Goal: Check status: Check status

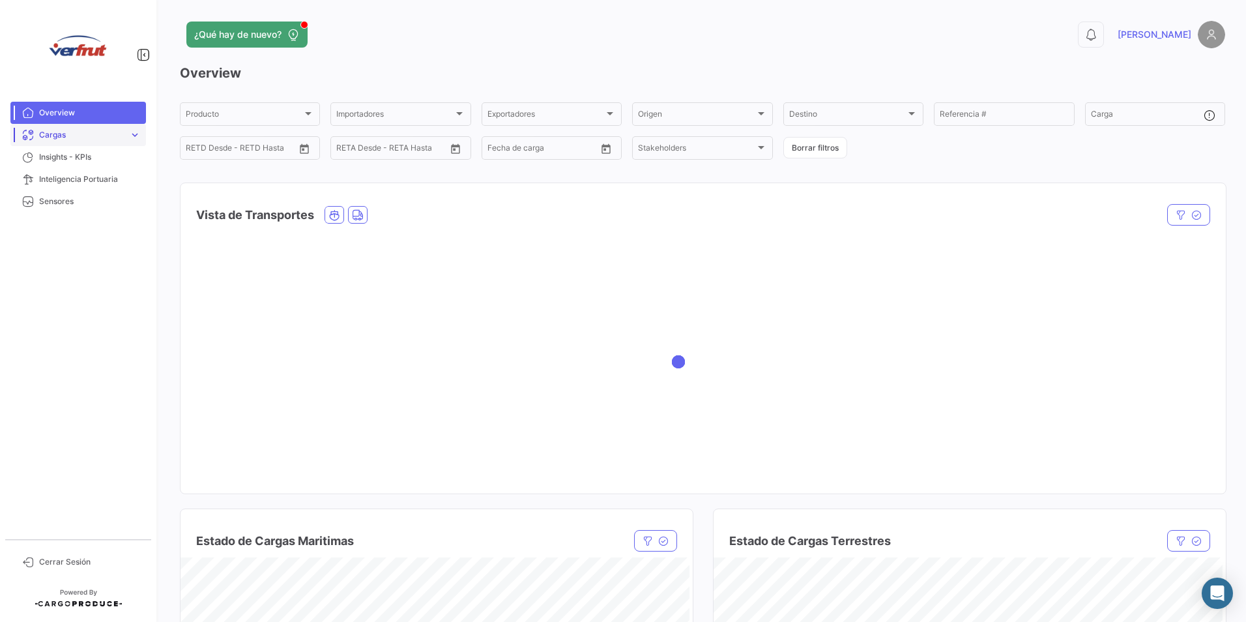
click at [135, 132] on span "expand_more" at bounding box center [135, 135] width 12 height 12
click at [106, 160] on link "Cargas Marítimas" at bounding box center [87, 163] width 117 height 20
click at [82, 159] on span "Cargas Marítimas" at bounding box center [67, 162] width 66 height 12
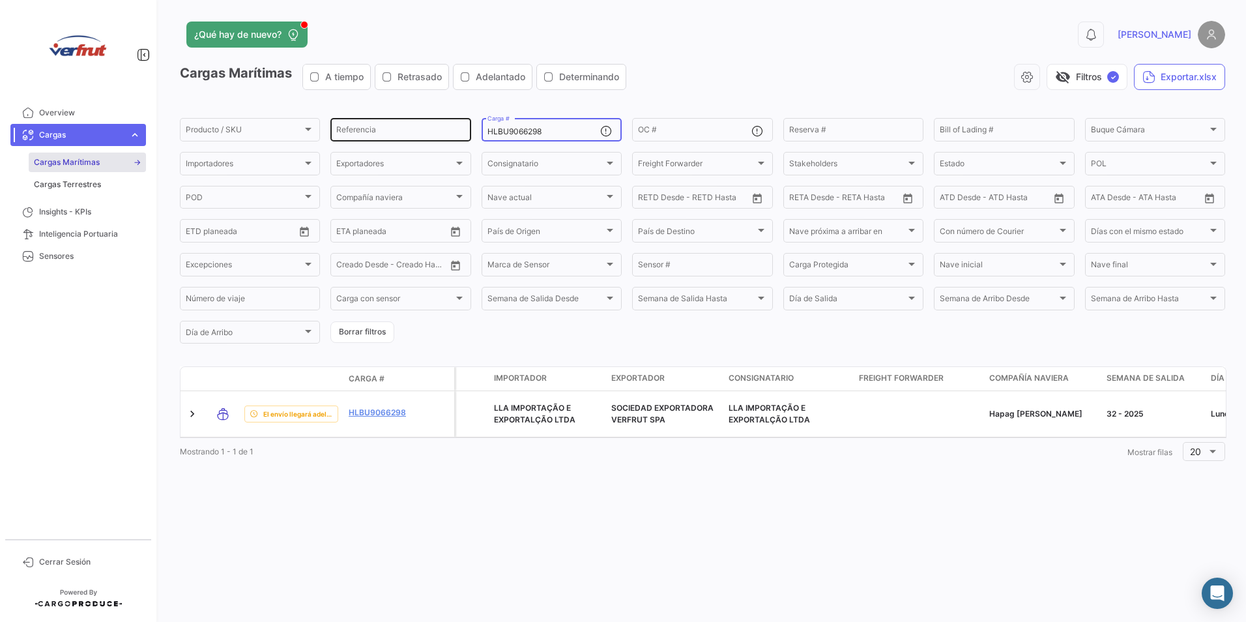
drag, startPoint x: 569, startPoint y: 131, endPoint x: 455, endPoint y: 136, distance: 114.2
click at [0, 0] on div "Producto / SKU Producto / SKU Referencia HLBU9066298 Carga # OC # Reserva # Bil…" at bounding box center [0, 0] width 0 height 0
paste input "UACU4742983"
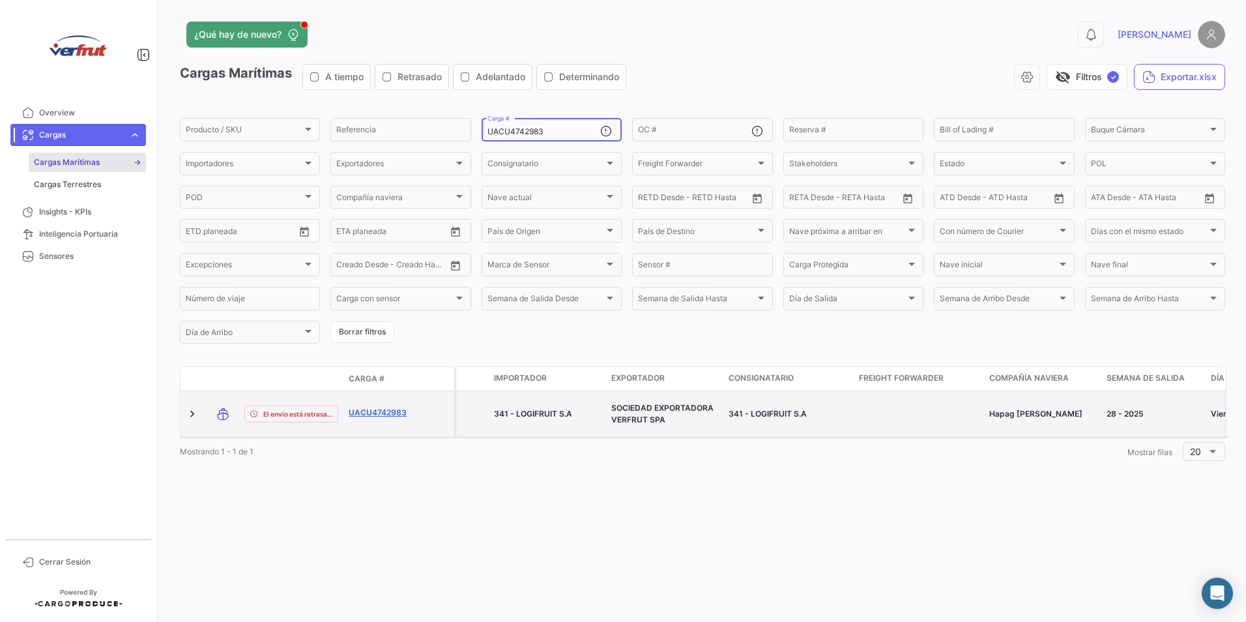
type input "UACU4742983"
click at [379, 407] on link "UACU4742983" at bounding box center [383, 413] width 68 height 12
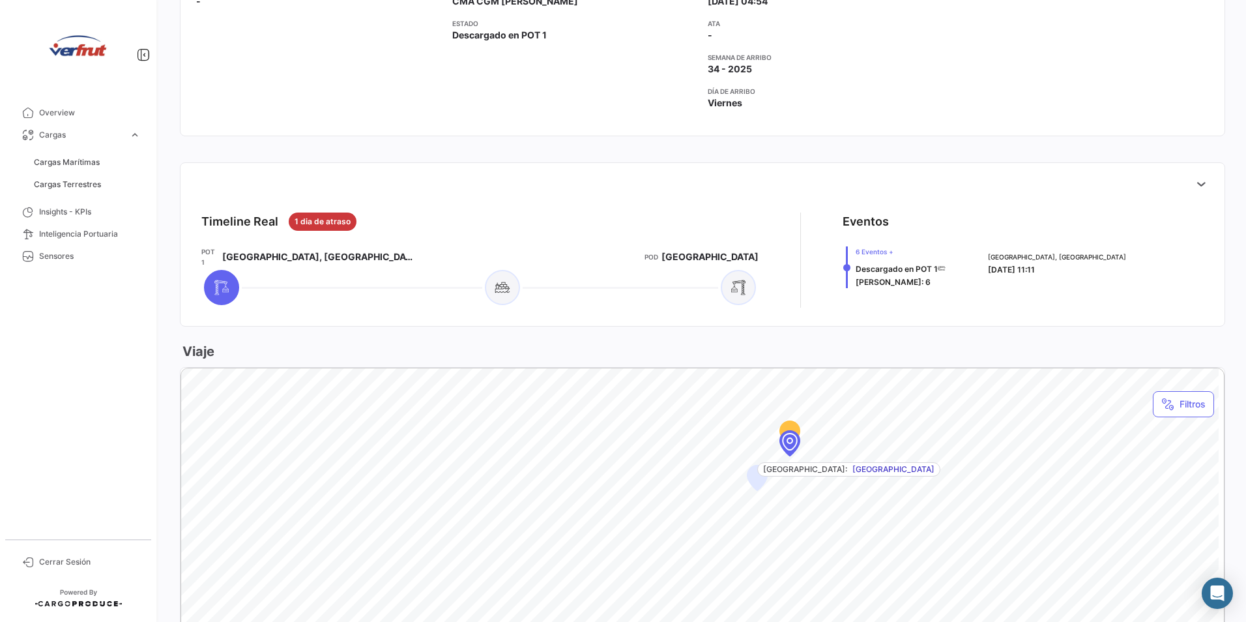
scroll to position [391, 0]
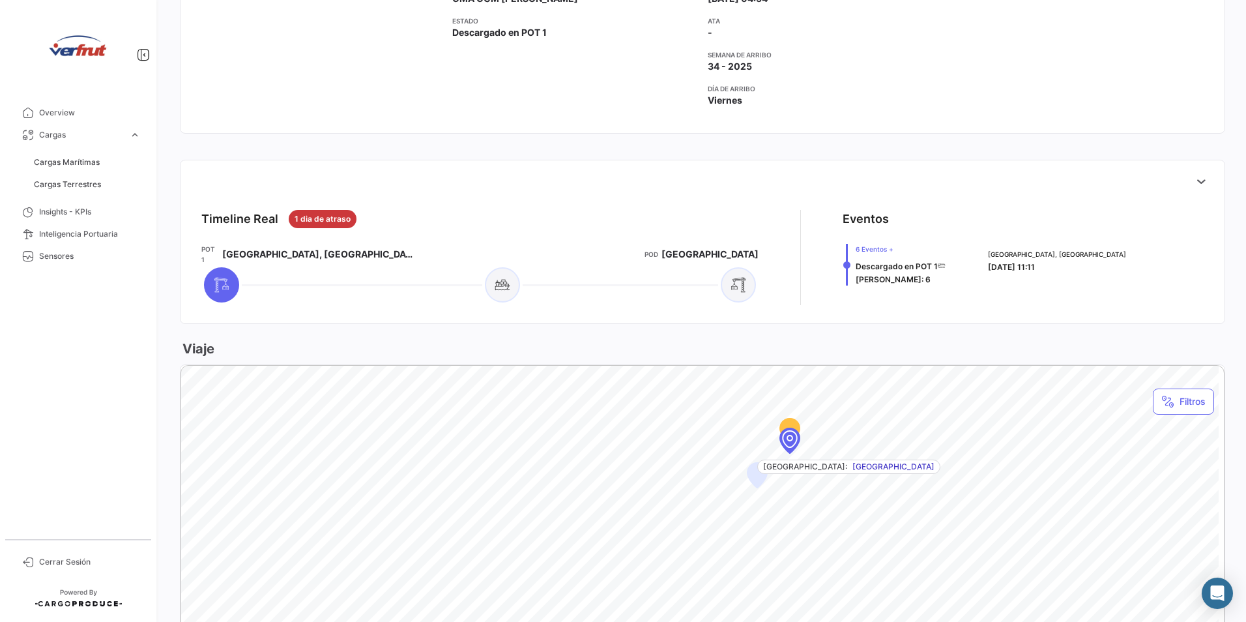
click at [791, 441] on div "Map marker" at bounding box center [789, 438] width 117 height 117
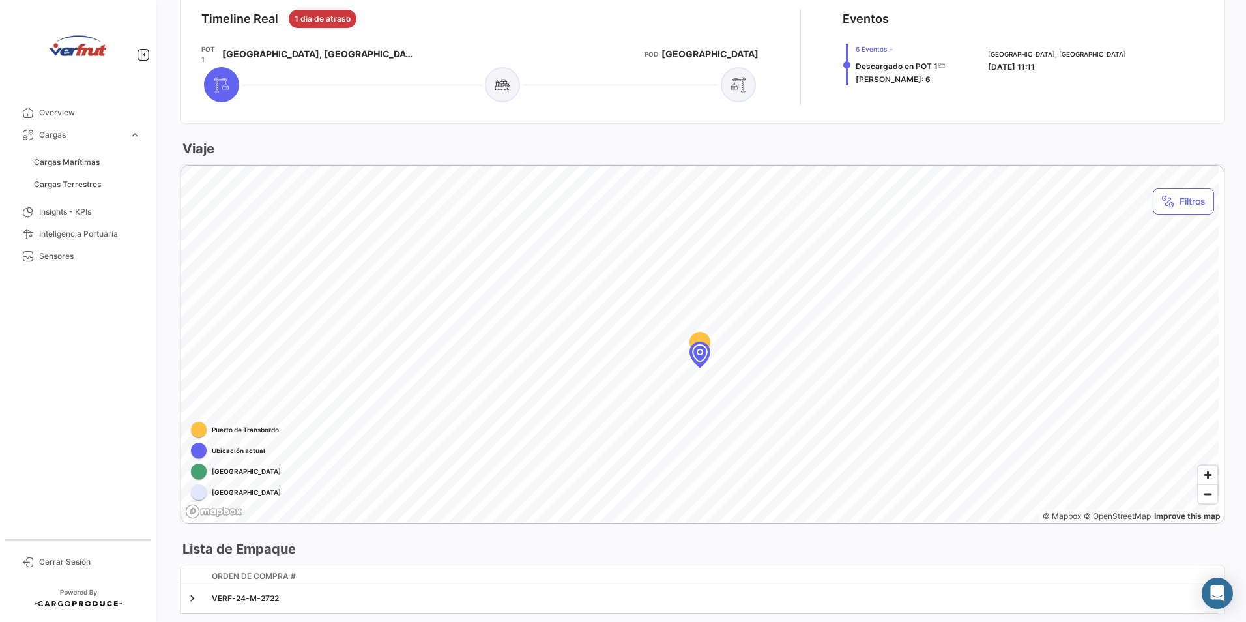
scroll to position [623, 0]
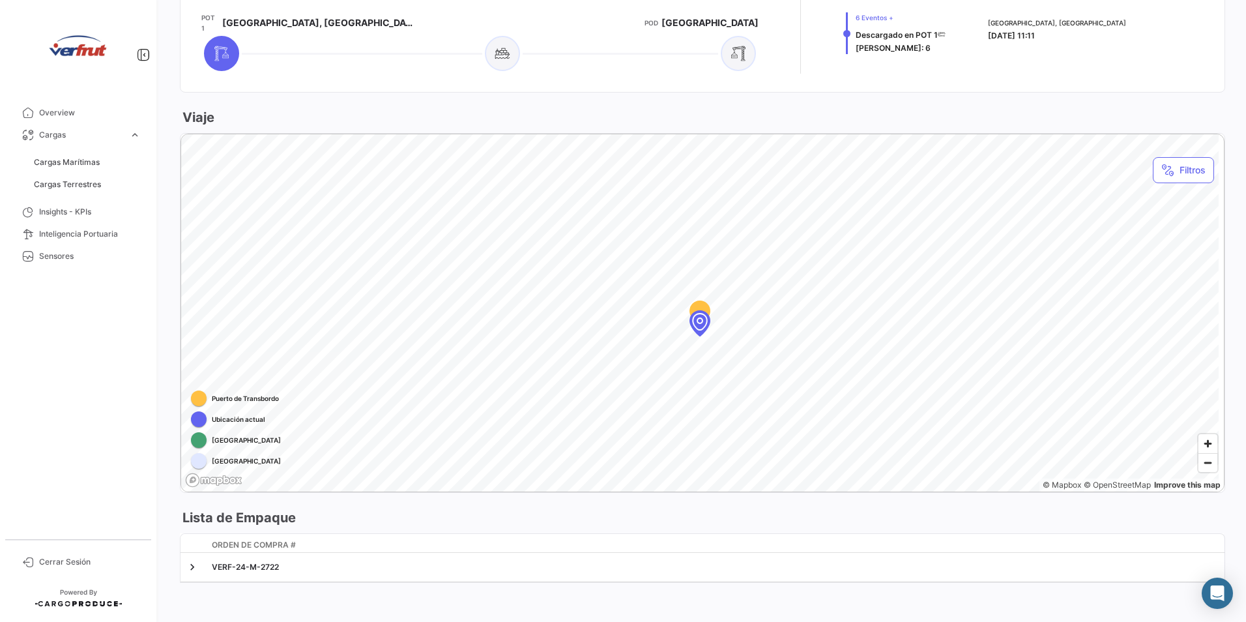
click at [700, 323] on div "Map marker" at bounding box center [699, 321] width 117 height 117
click at [1202, 434] on span "Zoom in" at bounding box center [1208, 443] width 19 height 19
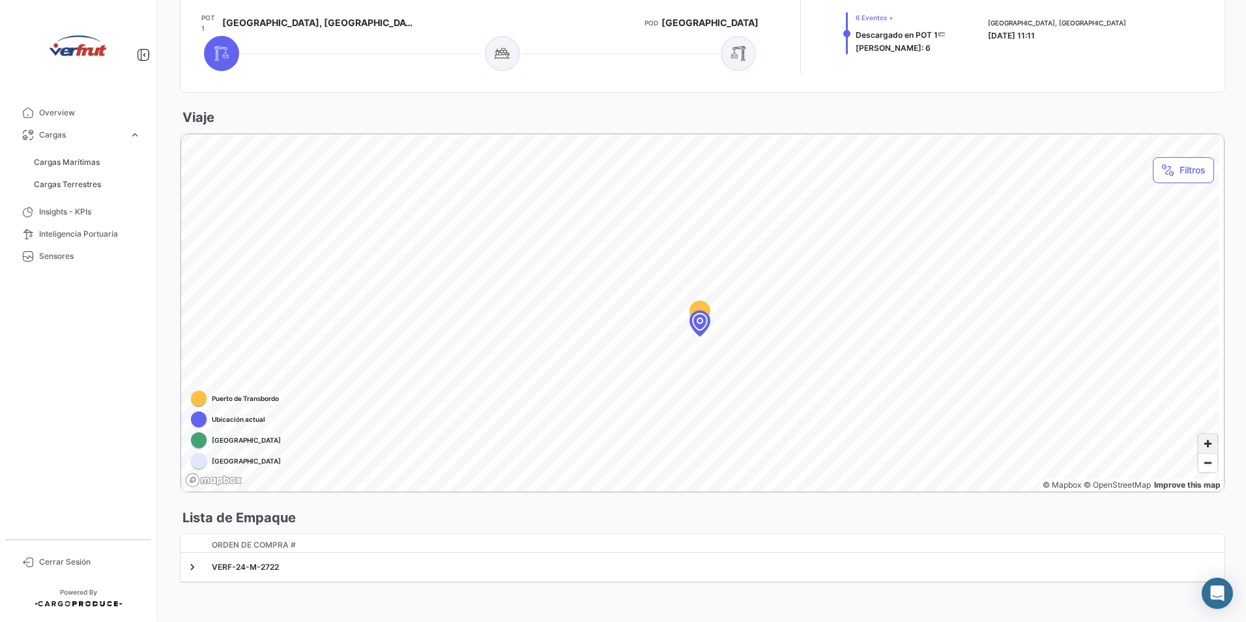
click at [1202, 434] on span "Zoom in" at bounding box center [1208, 443] width 19 height 19
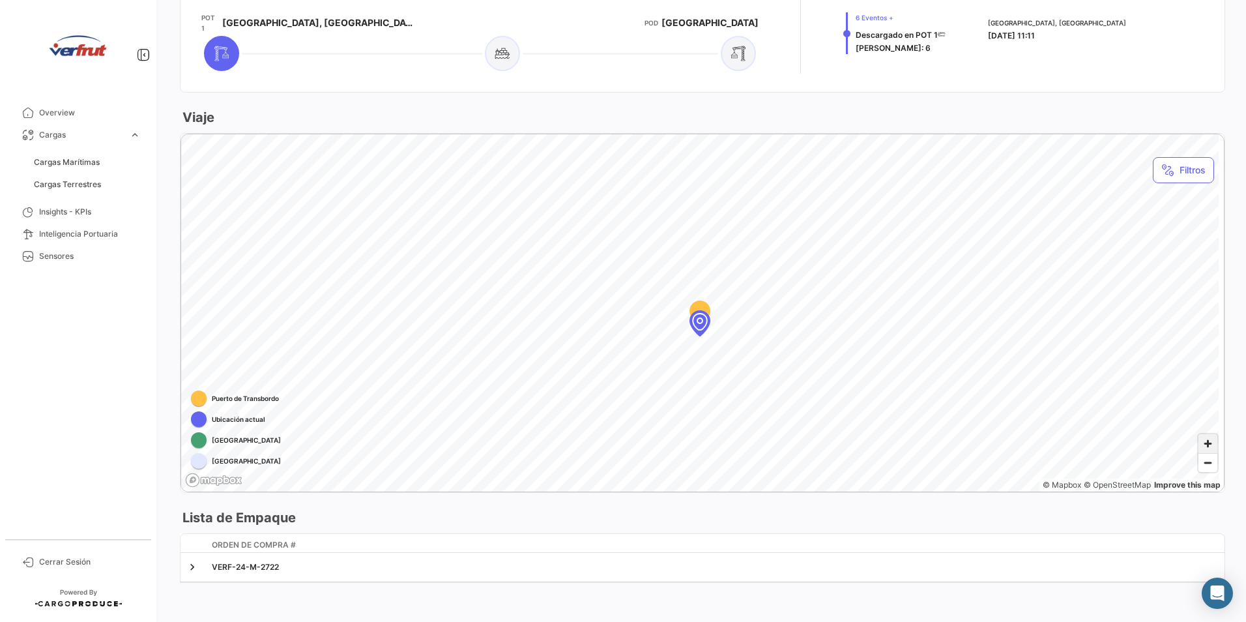
click at [1202, 434] on span "Zoom in" at bounding box center [1208, 443] width 19 height 19
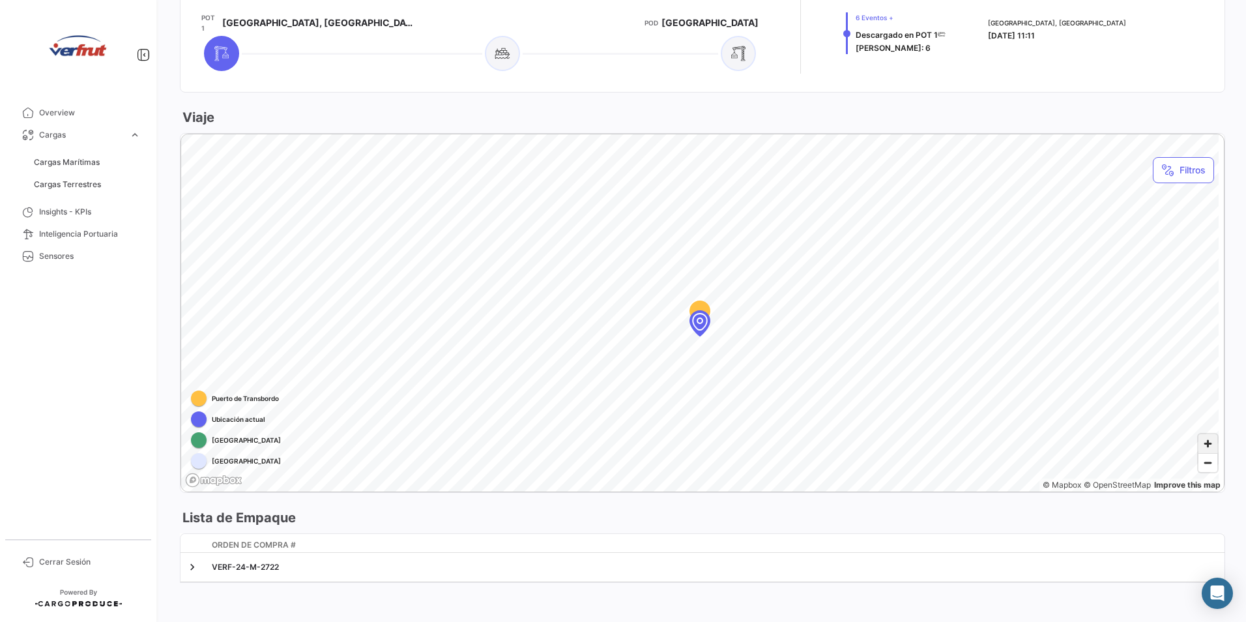
click at [1202, 434] on span "Zoom in" at bounding box center [1208, 443] width 19 height 19
click at [1202, 454] on span "Zoom out" at bounding box center [1208, 463] width 19 height 18
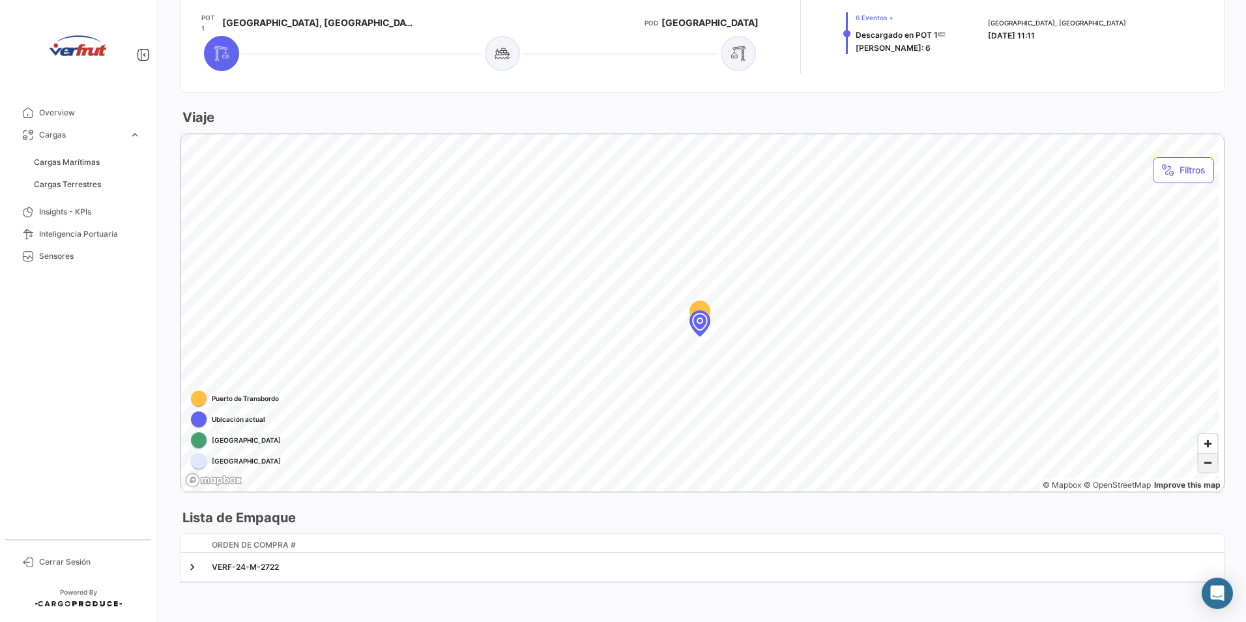
click at [1202, 454] on span "Zoom out" at bounding box center [1208, 463] width 19 height 18
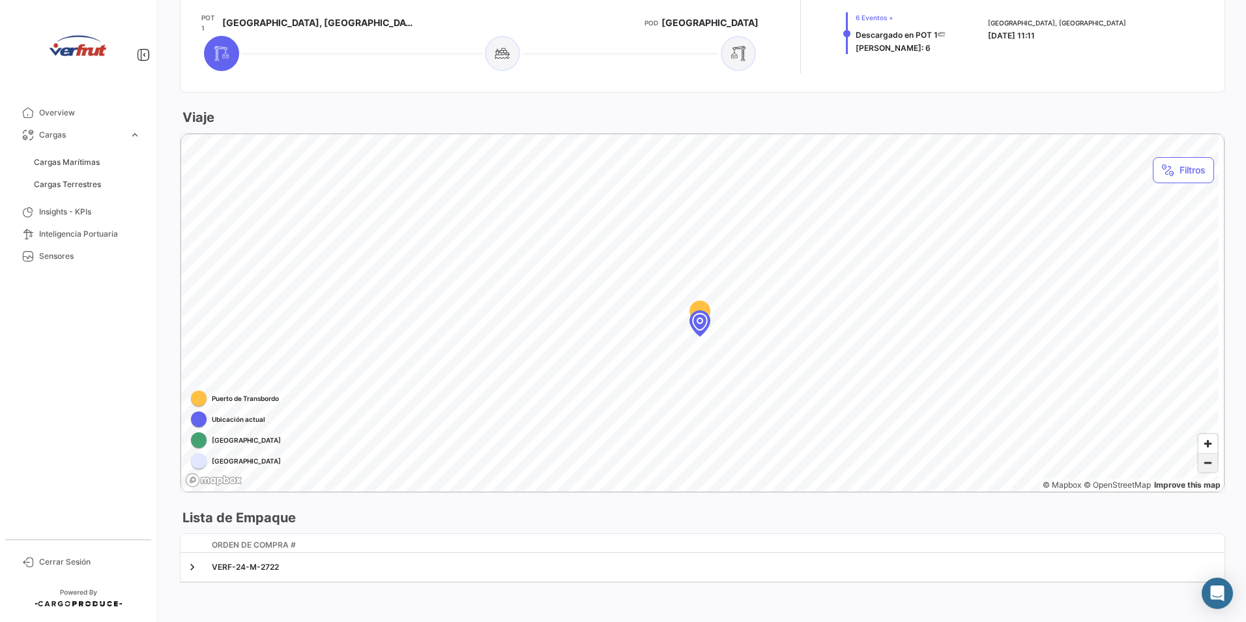
click at [1202, 454] on span "Zoom out" at bounding box center [1208, 463] width 19 height 18
click at [873, 539] on div "Orden de Compra #" at bounding box center [712, 545] width 1001 height 12
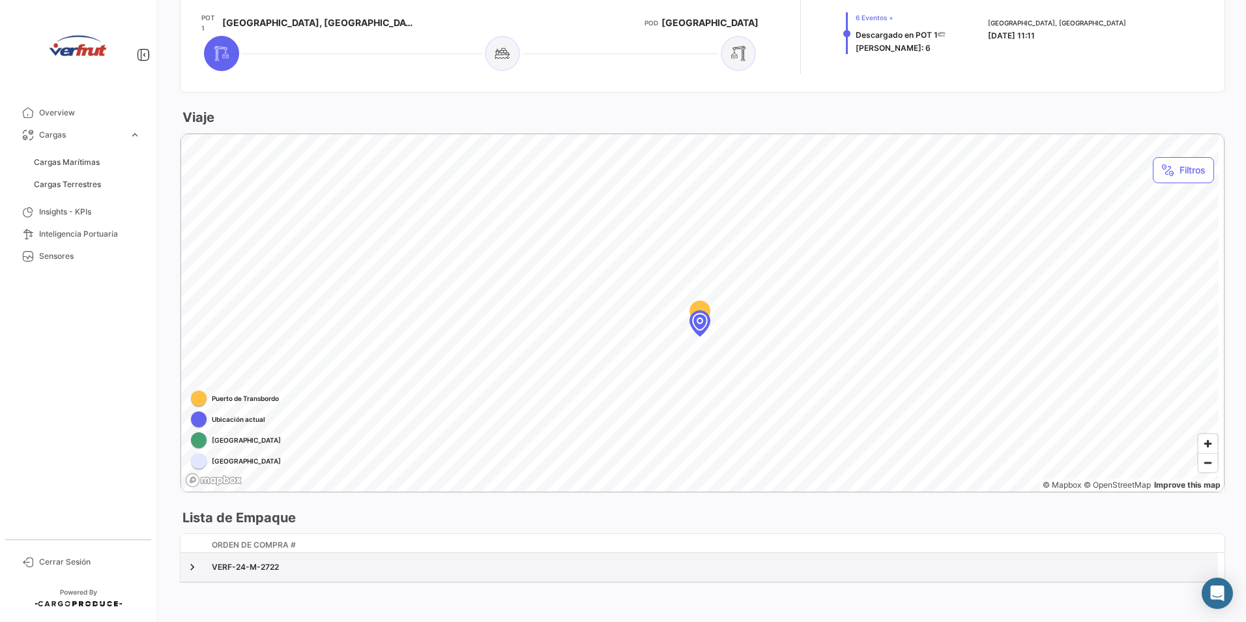
click at [853, 561] on div "VERF-24-M-2722" at bounding box center [712, 567] width 1001 height 12
click at [194, 561] on link at bounding box center [192, 567] width 13 height 13
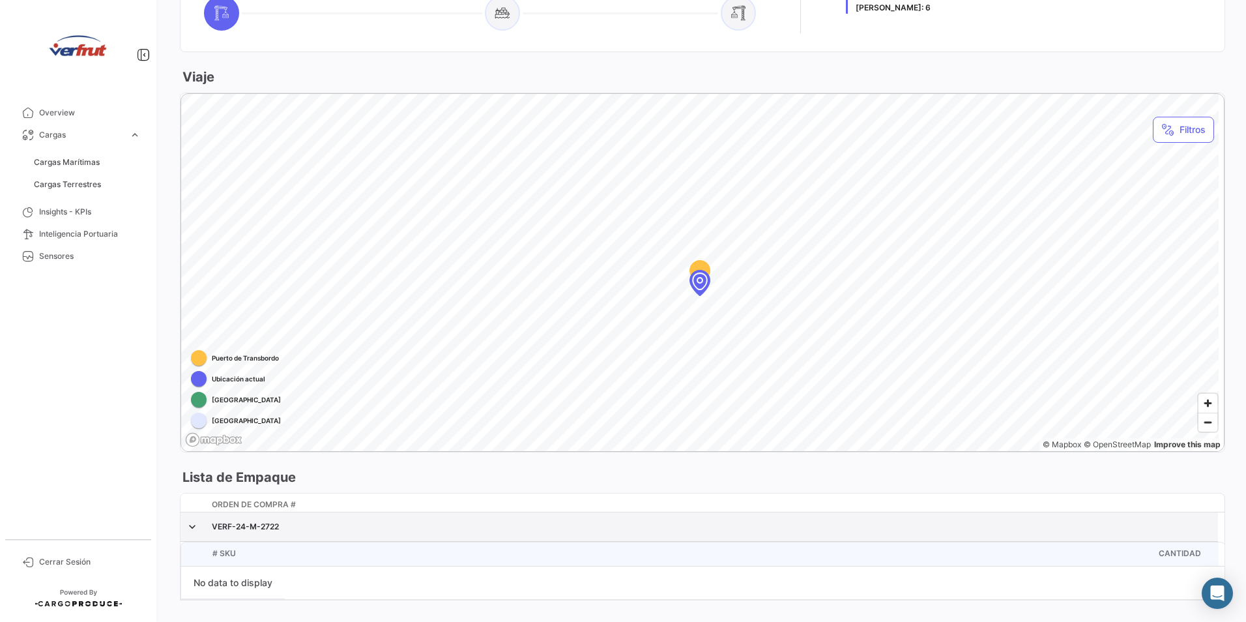
scroll to position [681, 0]
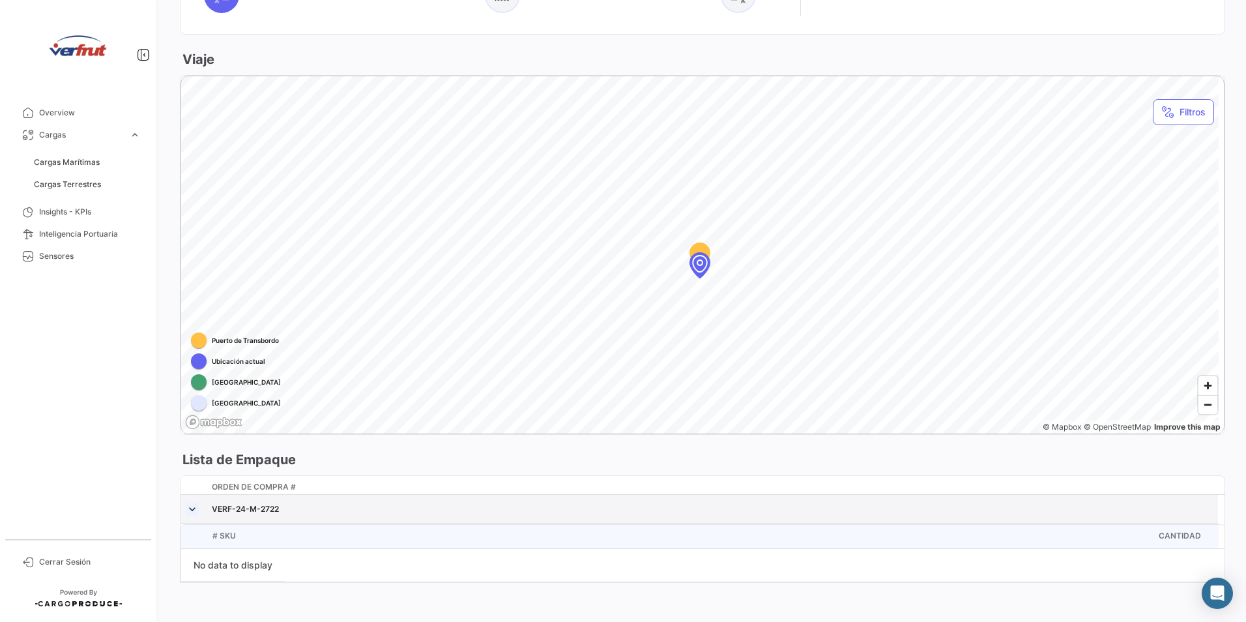
click at [194, 503] on link at bounding box center [192, 509] width 13 height 13
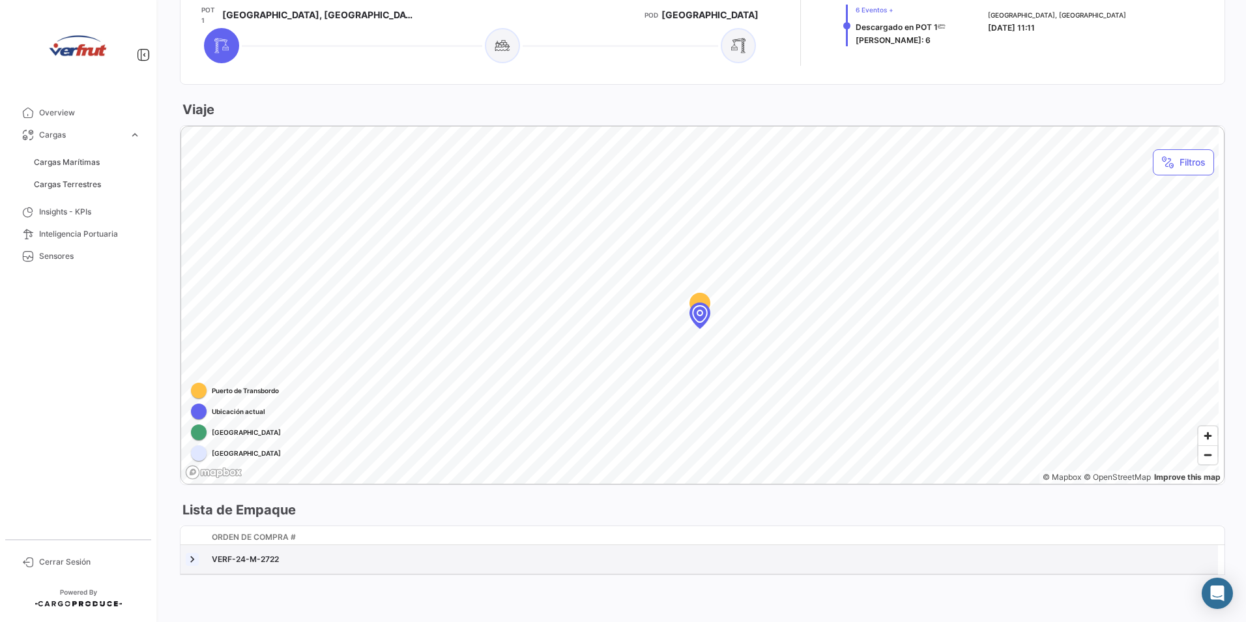
scroll to position [623, 0]
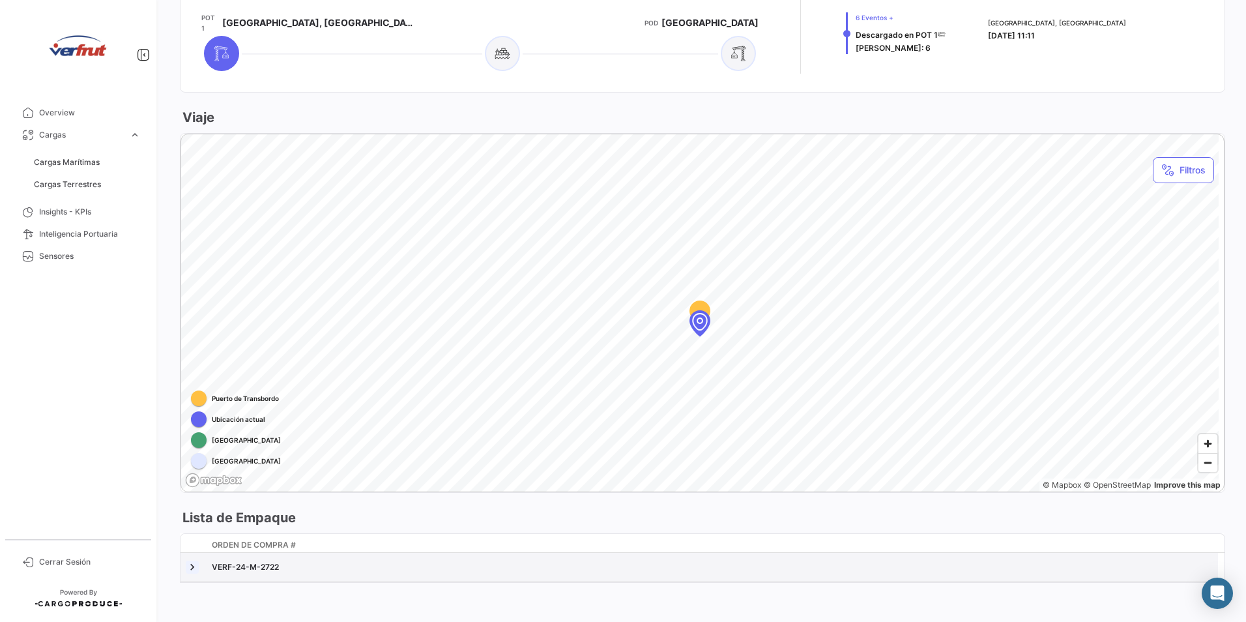
click at [192, 561] on link at bounding box center [192, 567] width 13 height 13
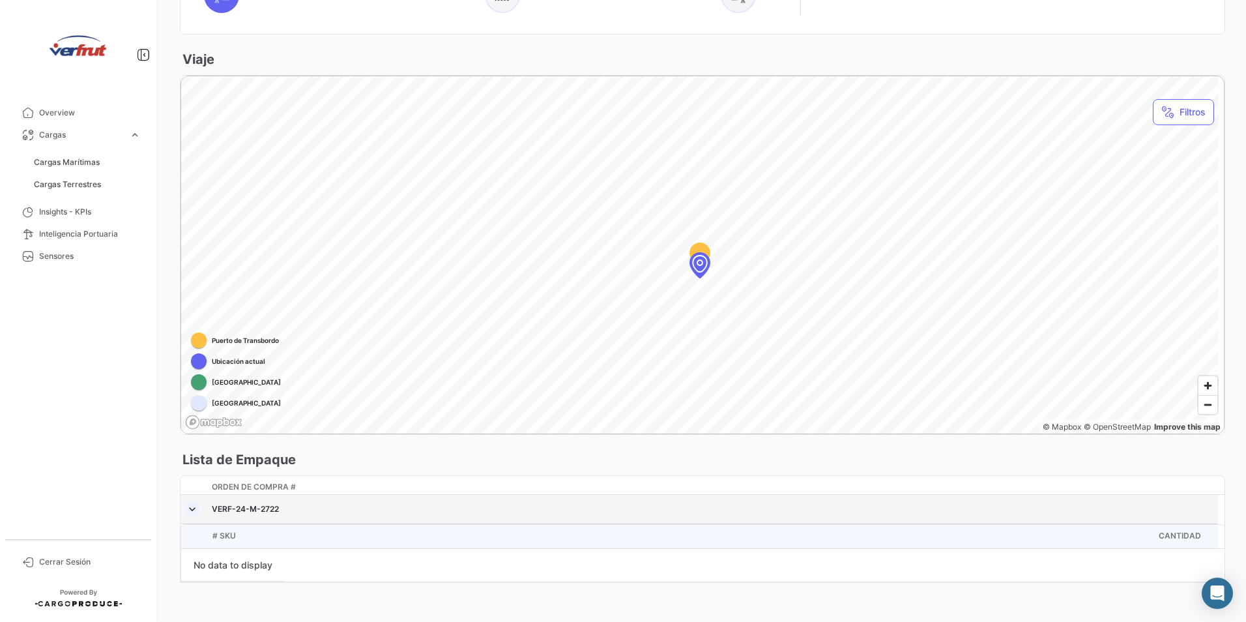
click at [193, 503] on link at bounding box center [192, 509] width 13 height 13
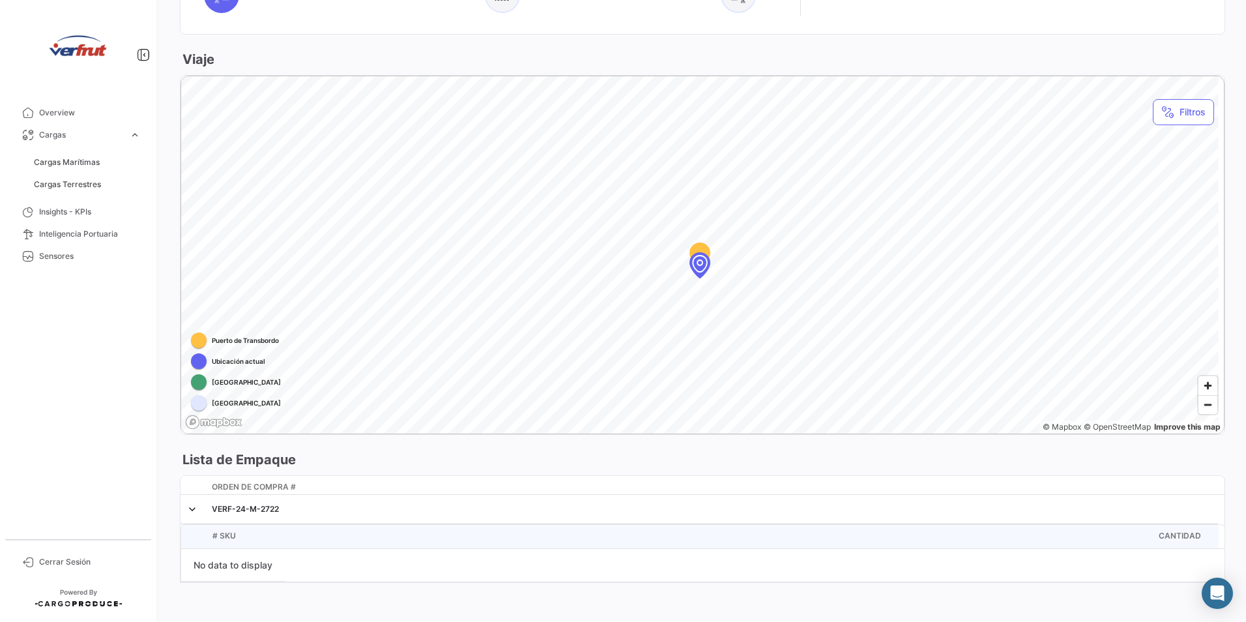
scroll to position [623, 0]
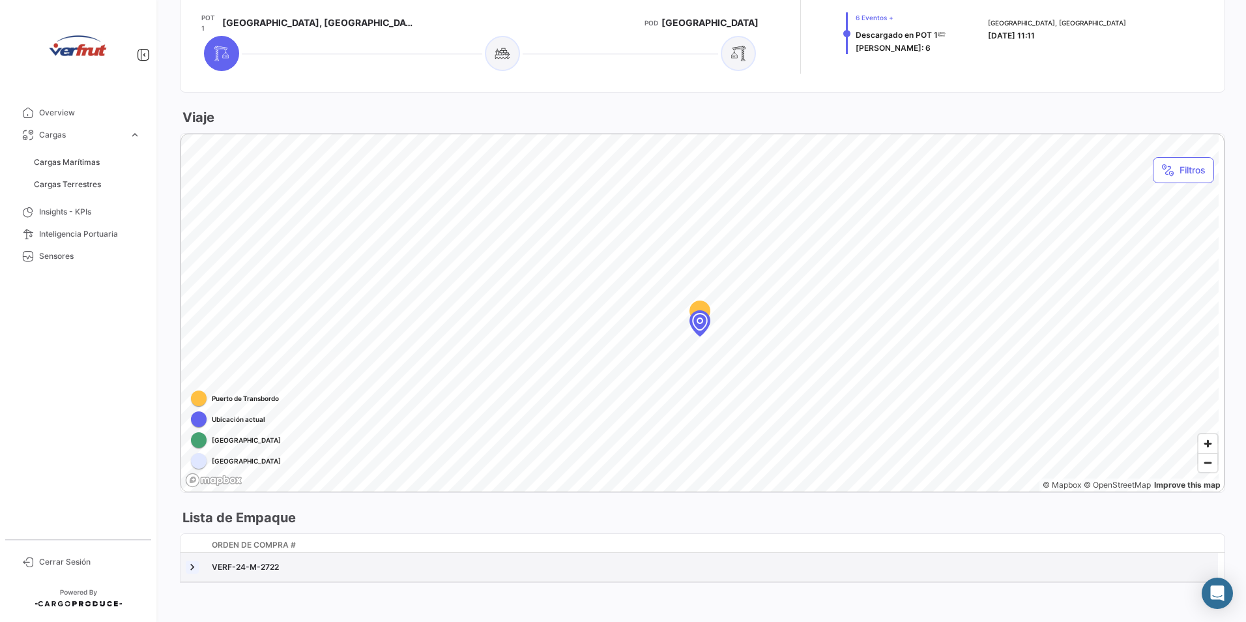
click at [195, 561] on link at bounding box center [192, 567] width 13 height 13
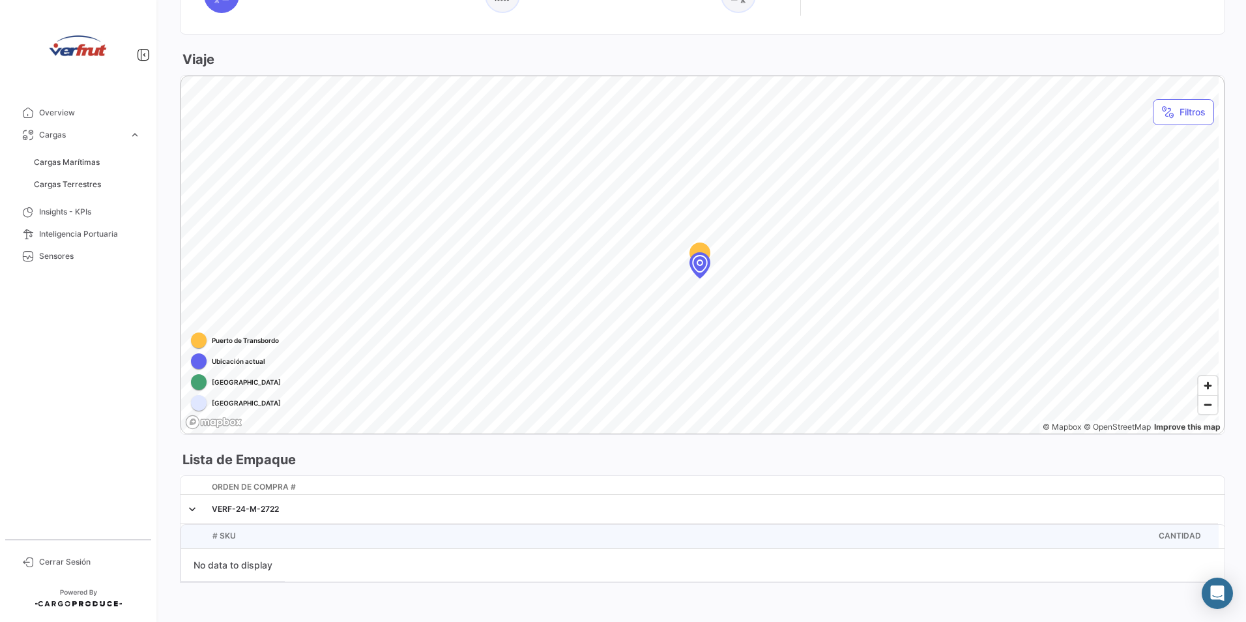
click at [259, 565] on div "No data to display" at bounding box center [233, 565] width 104 height 33
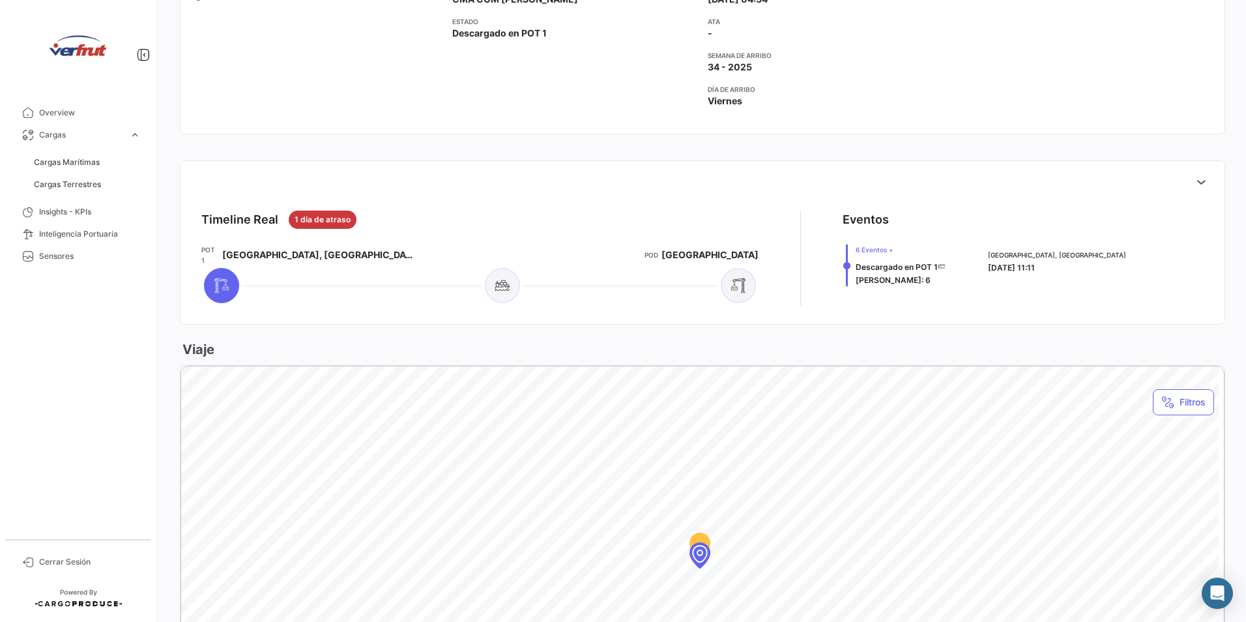
scroll to position [392, 0]
click at [1195, 180] on icon at bounding box center [1201, 180] width 13 height 13
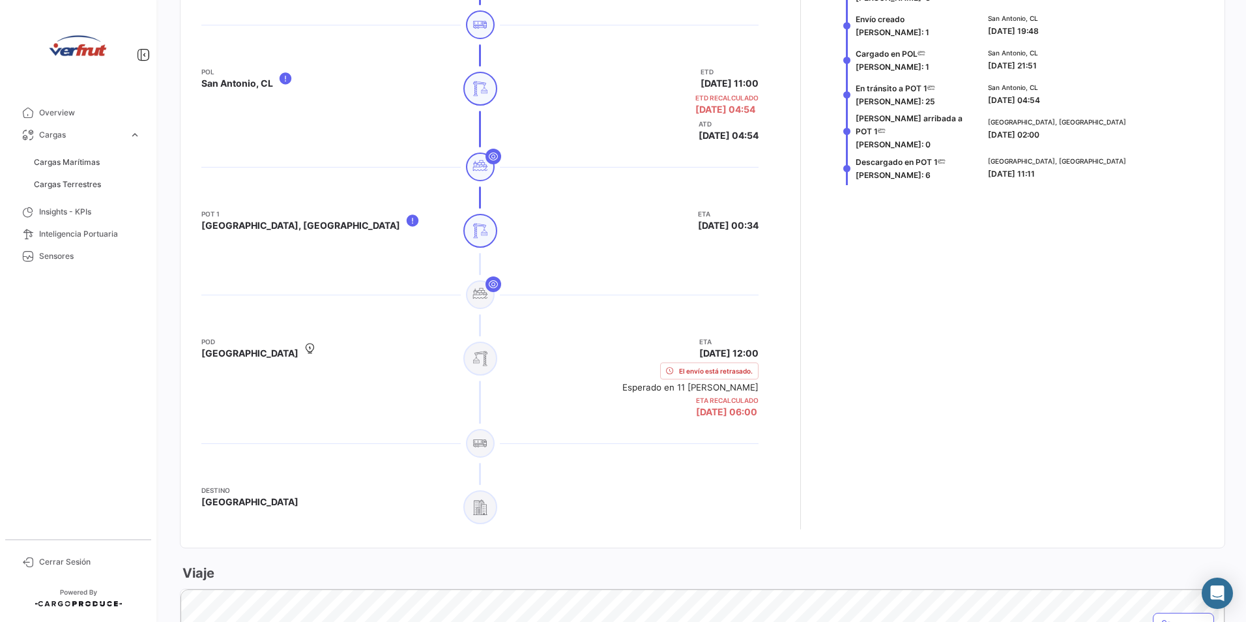
scroll to position [718, 0]
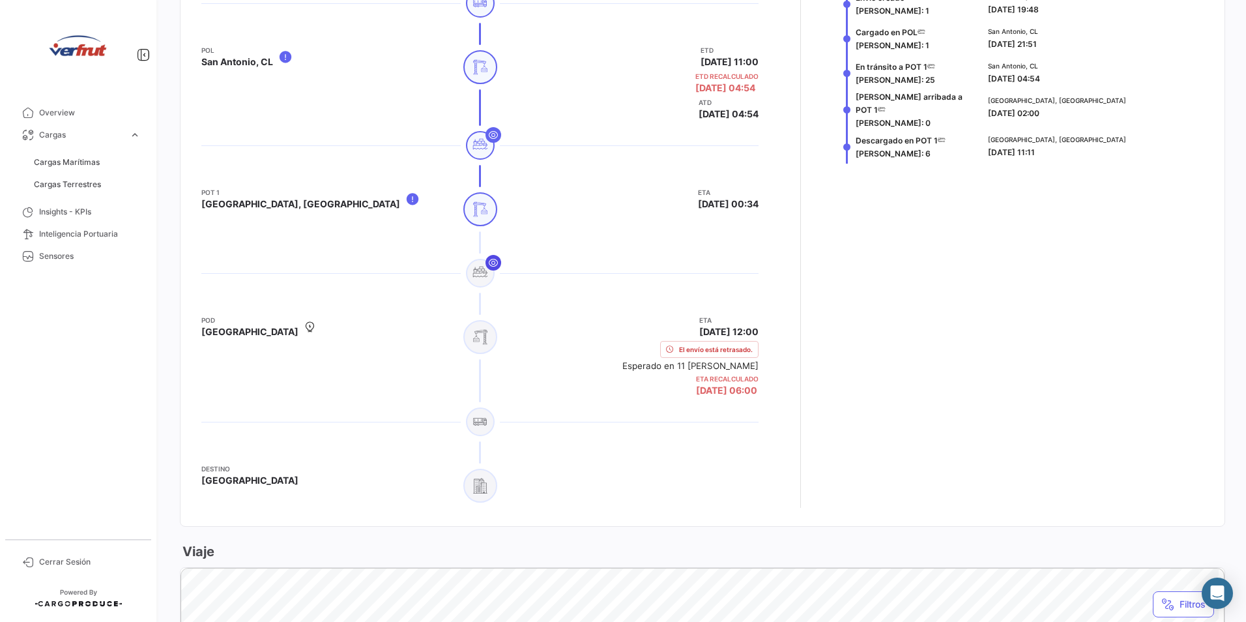
click at [488, 263] on icon at bounding box center [493, 263] width 10 height 10
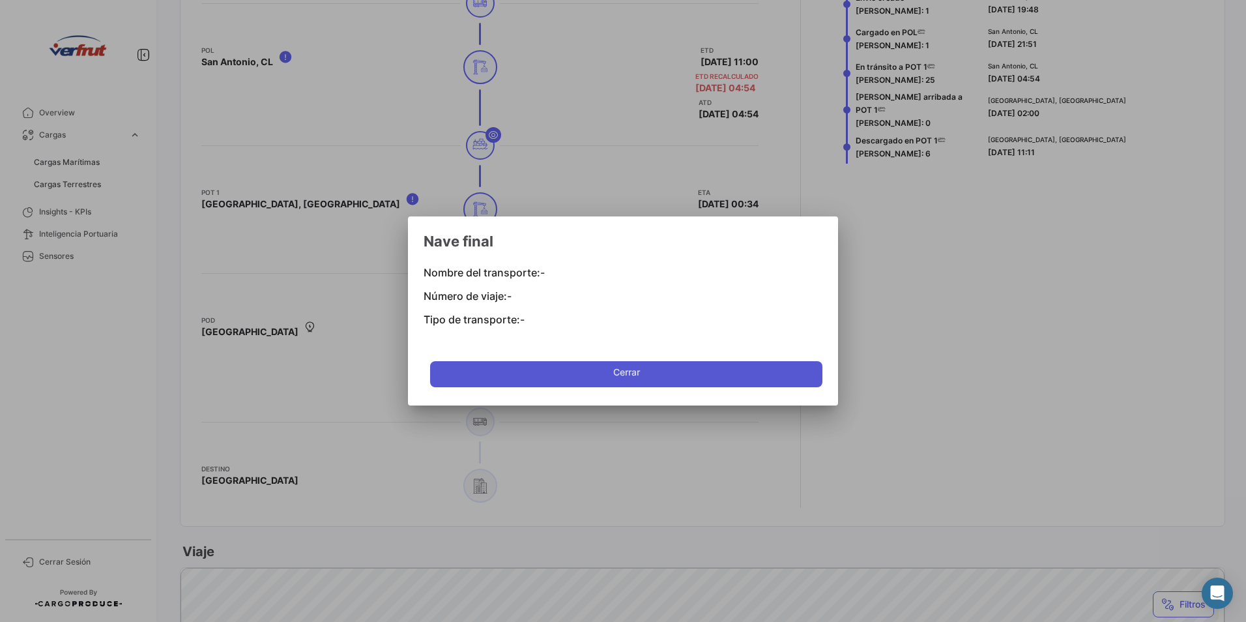
click at [659, 368] on button "Cerrar" at bounding box center [626, 374] width 392 height 26
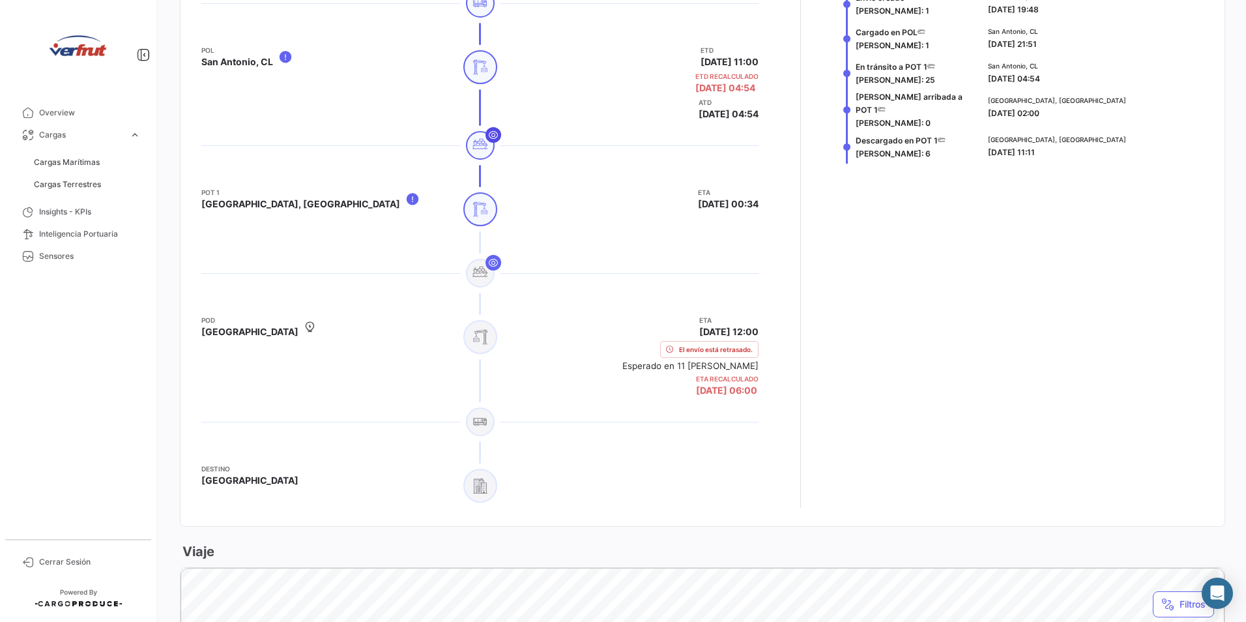
click at [488, 138] on icon at bounding box center [493, 135] width 10 height 10
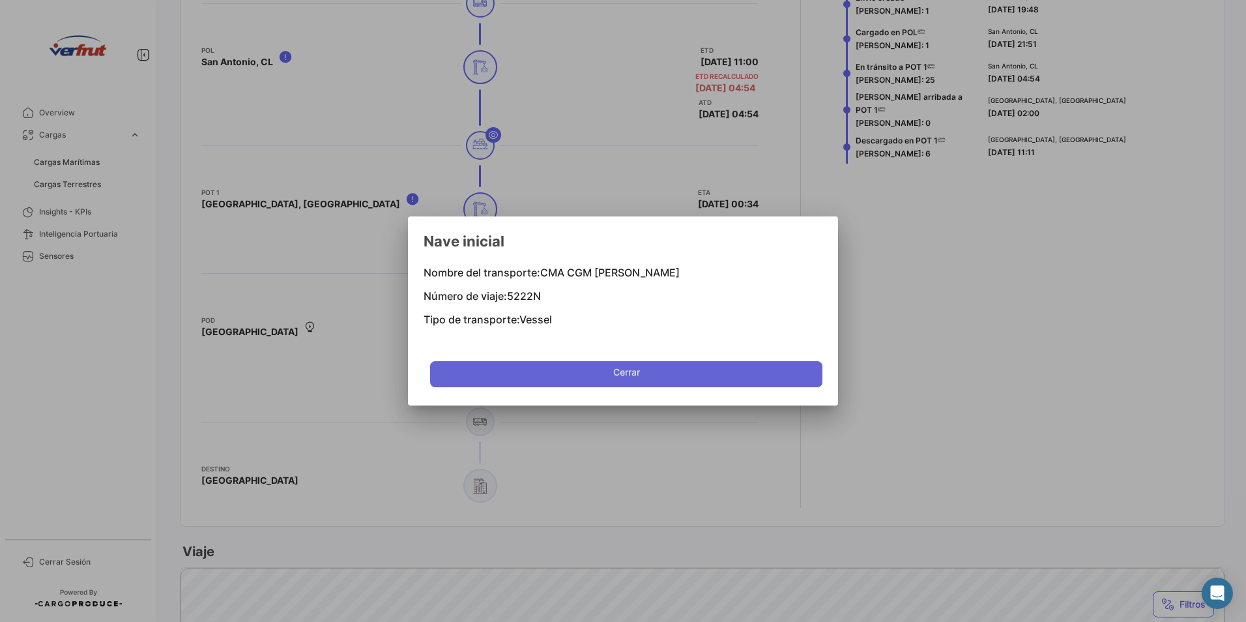
click at [630, 365] on span "Cerrar" at bounding box center [626, 375] width 27 height 26
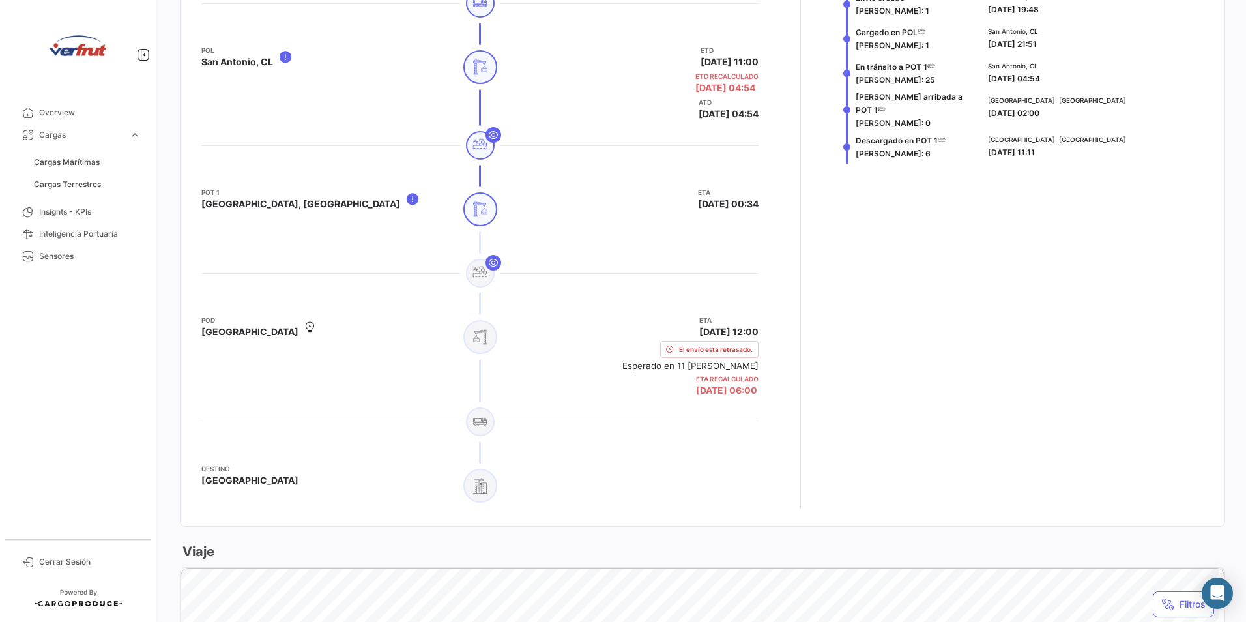
drag, startPoint x: 1046, startPoint y: 145, endPoint x: 979, endPoint y: 142, distance: 67.9
click at [983, 142] on div "[GEOGRAPHIC_DATA], [GEOGRAPHIC_DATA] [DATE] 11:11" at bounding box center [1093, 146] width 221 height 35
drag, startPoint x: 979, startPoint y: 142, endPoint x: 1069, endPoint y: 144, distance: 90.6
click at [1069, 144] on div "[GEOGRAPHIC_DATA], [GEOGRAPHIC_DATA] [DATE] 11:11" at bounding box center [1093, 146] width 211 height 24
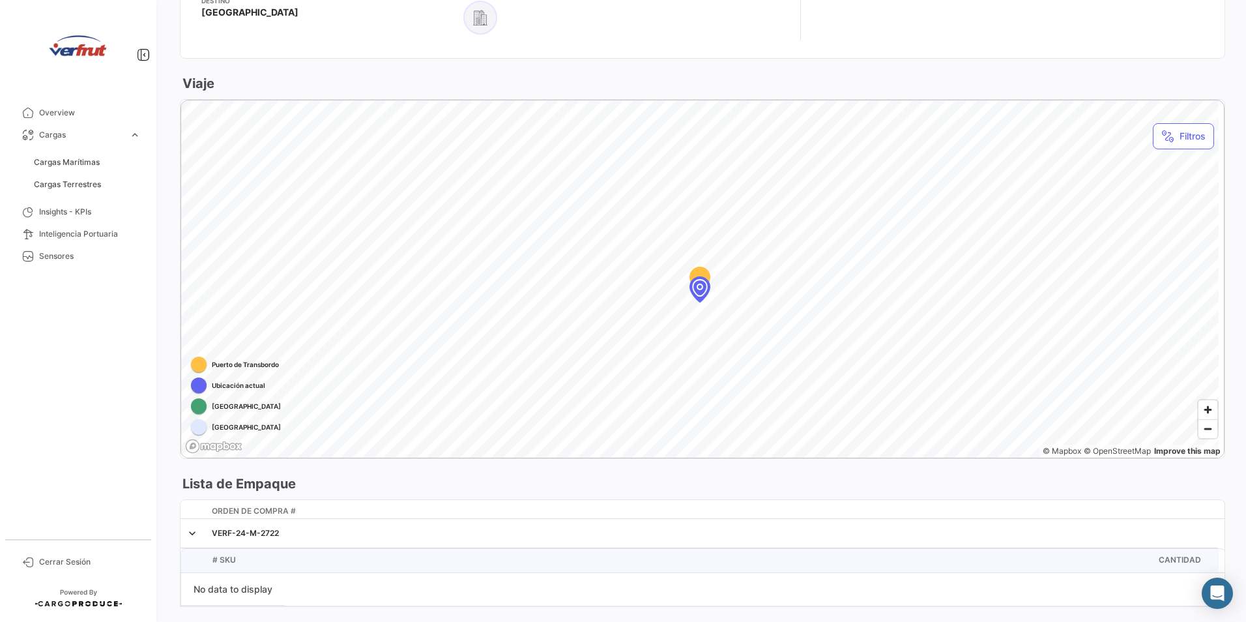
scroll to position [1218, 0]
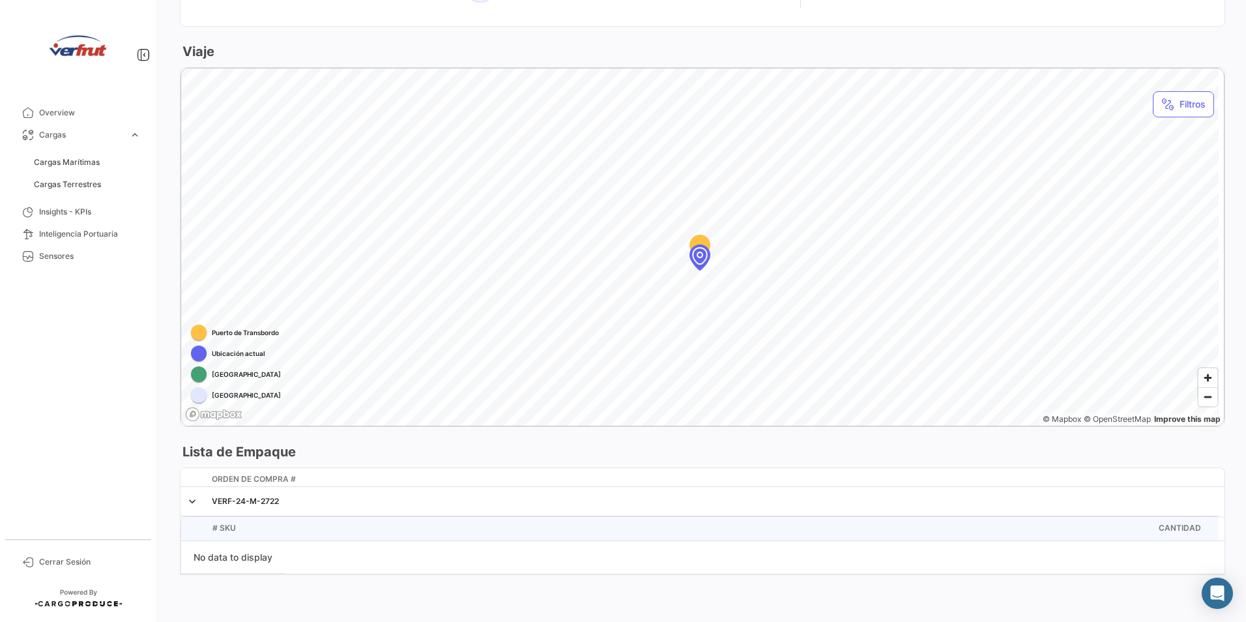
click at [235, 558] on div "No data to display" at bounding box center [233, 557] width 104 height 33
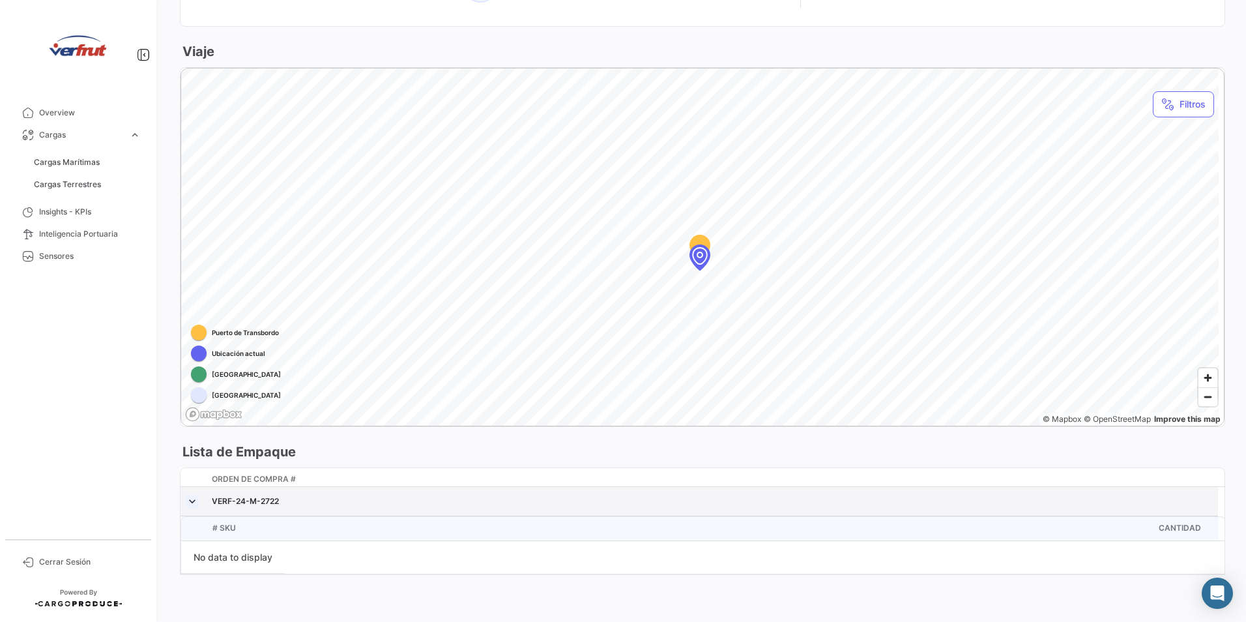
click at [190, 505] on link at bounding box center [192, 501] width 13 height 13
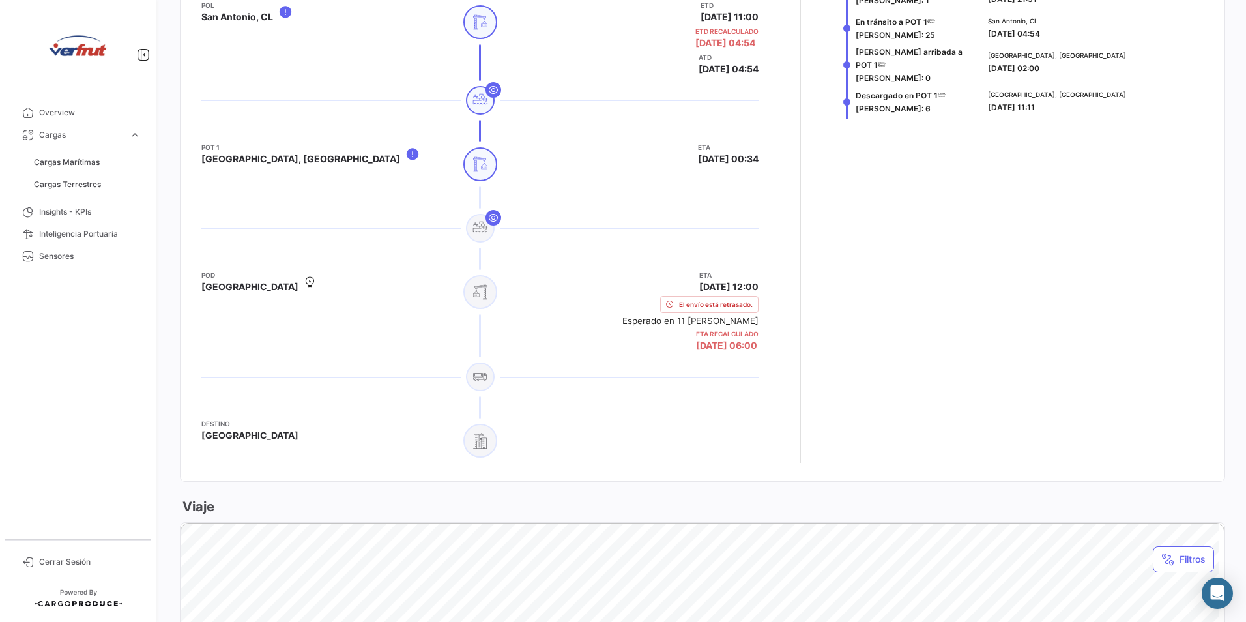
scroll to position [782, 0]
